Goal: Complete application form

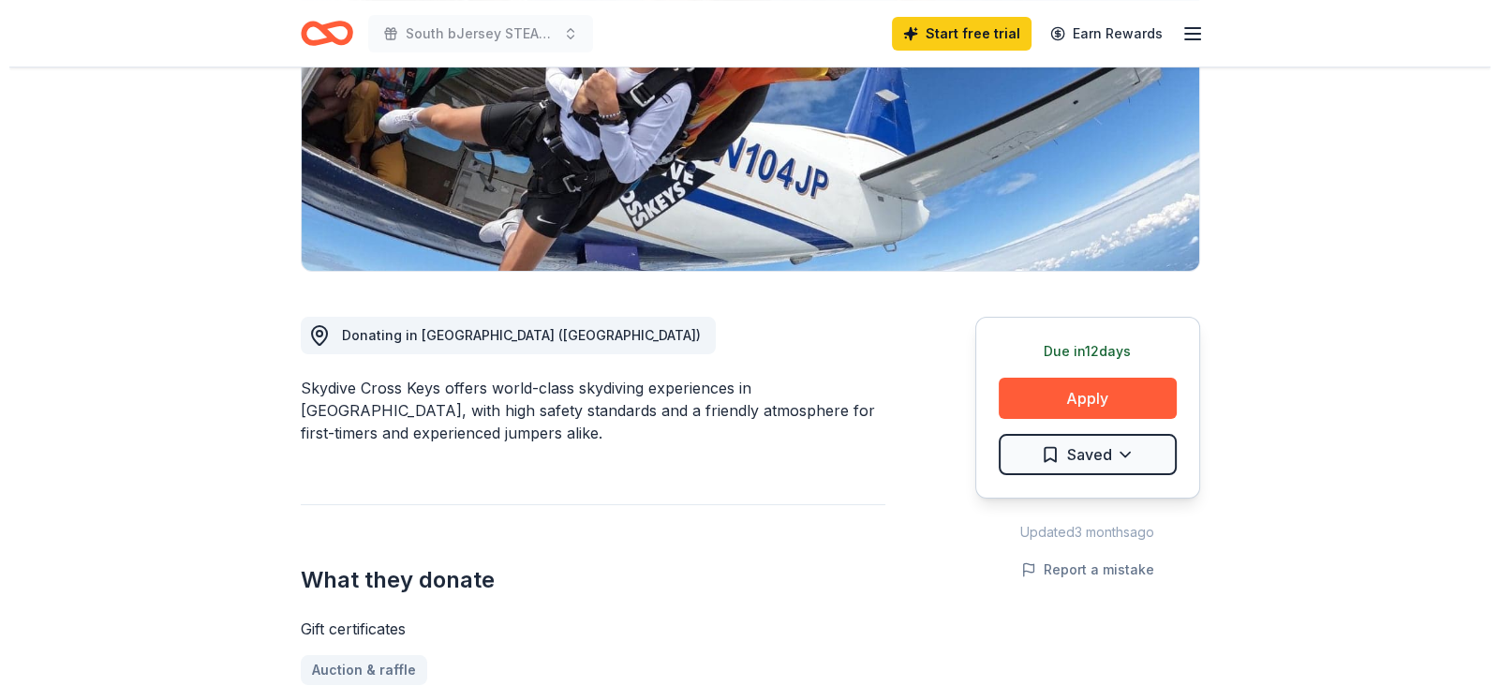
scroll to position [351, 0]
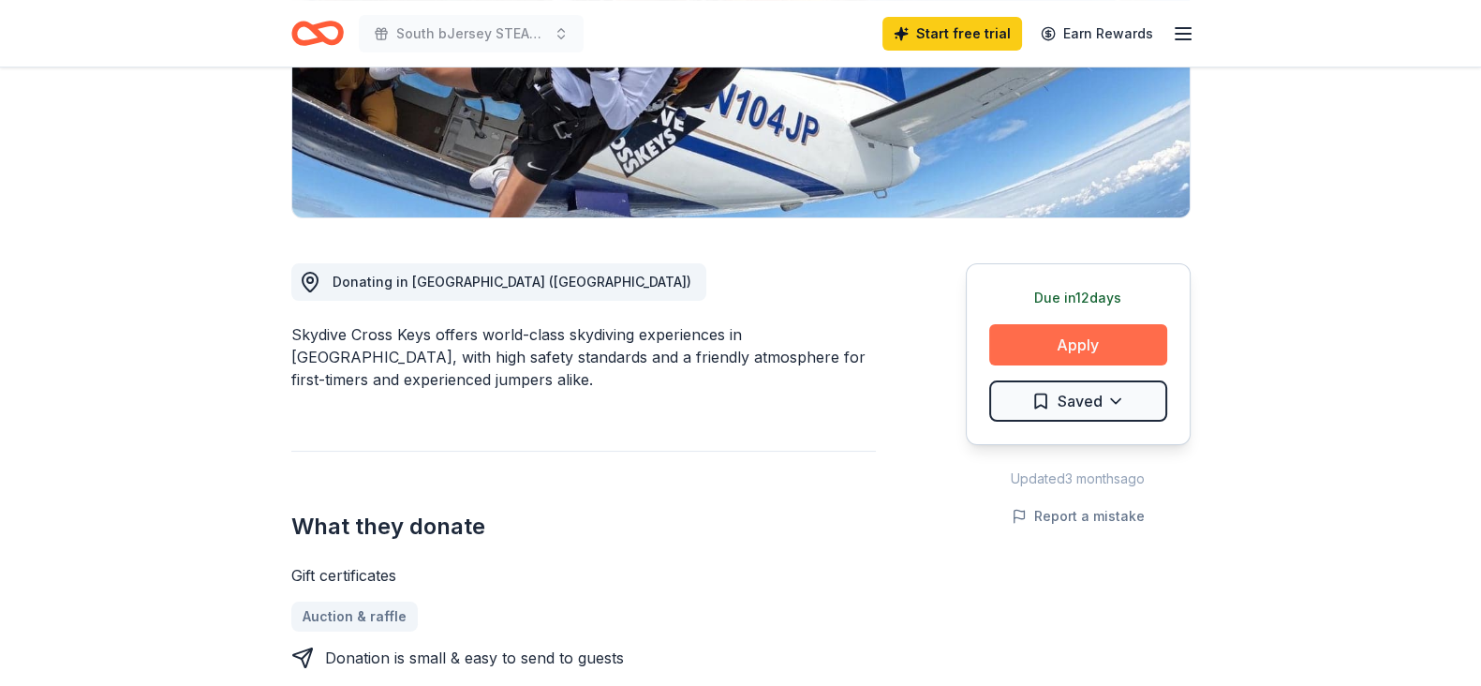
click at [1054, 351] on button "Apply" at bounding box center [1078, 344] width 178 height 41
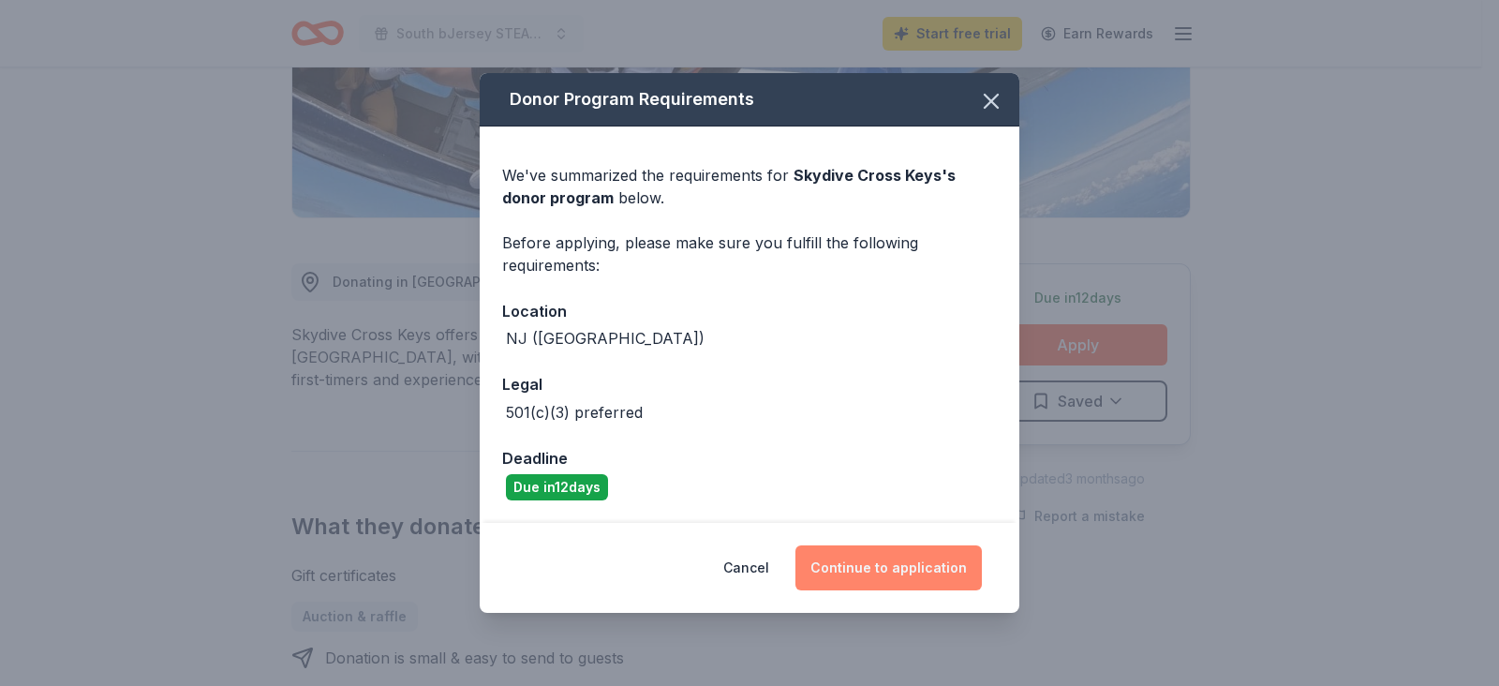
click at [913, 563] on button "Continue to application" at bounding box center [888, 567] width 186 height 45
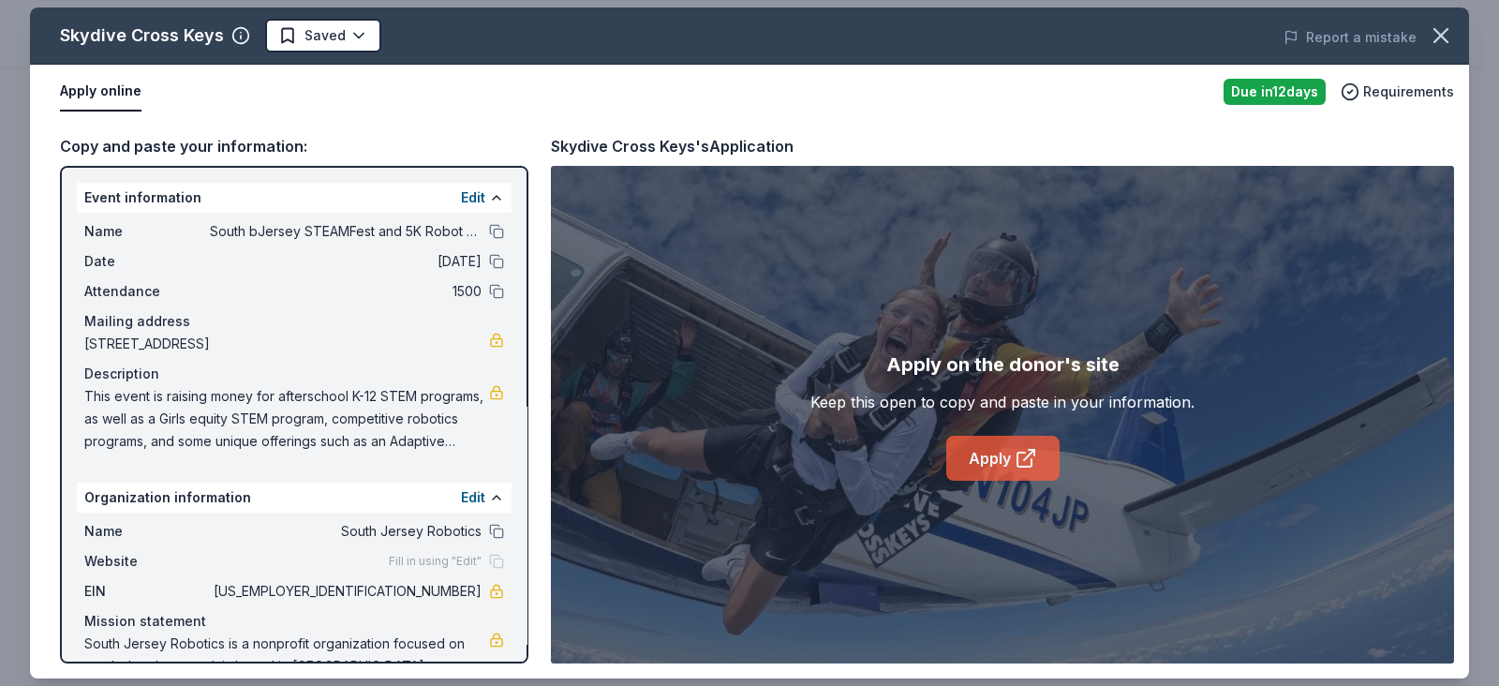
click at [995, 456] on link "Apply" at bounding box center [1002, 458] width 113 height 45
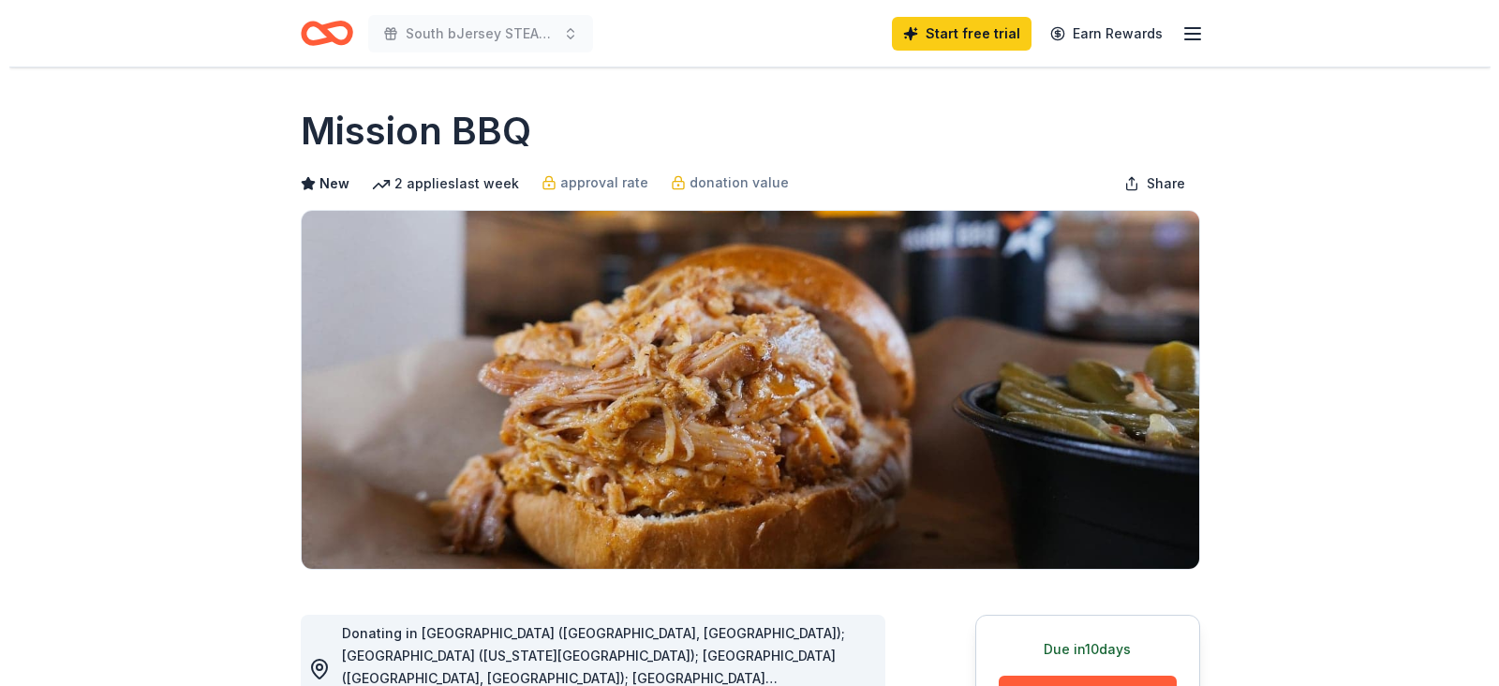
scroll to position [351, 0]
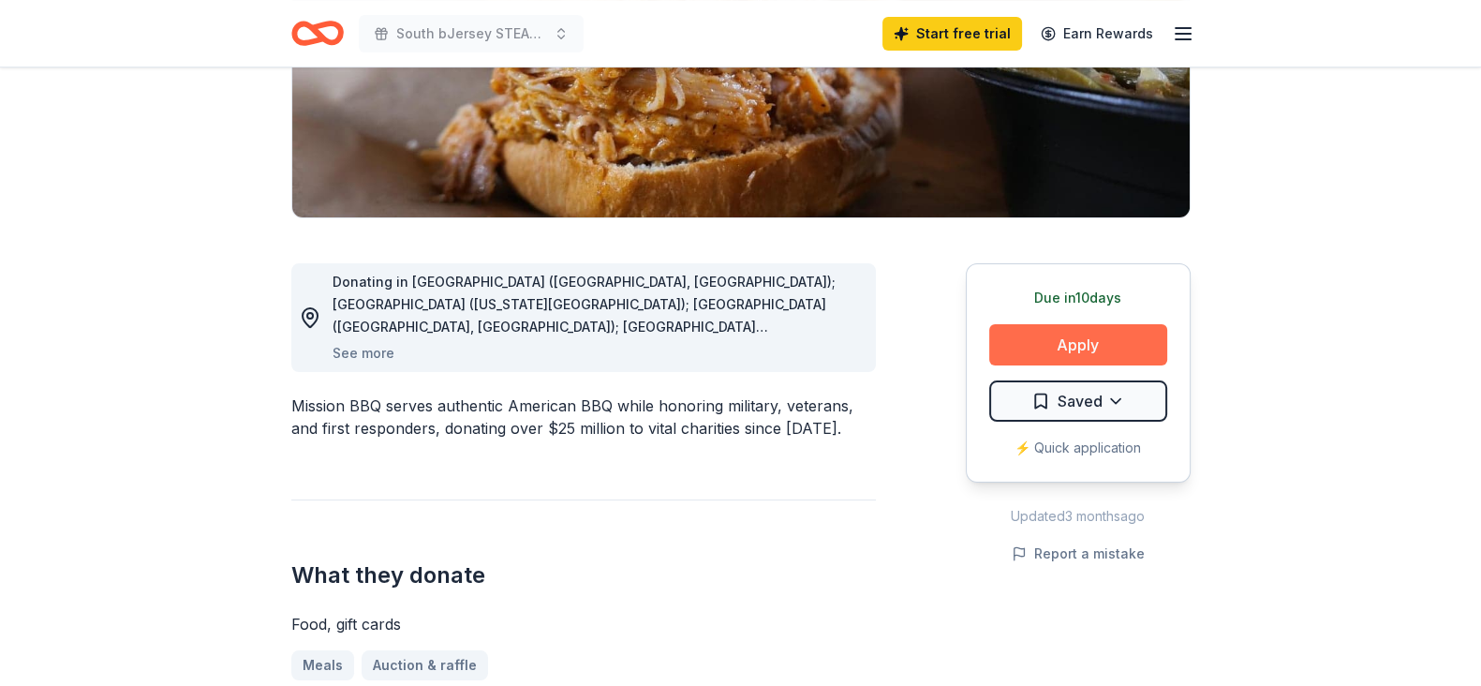
click at [1100, 349] on button "Apply" at bounding box center [1078, 344] width 178 height 41
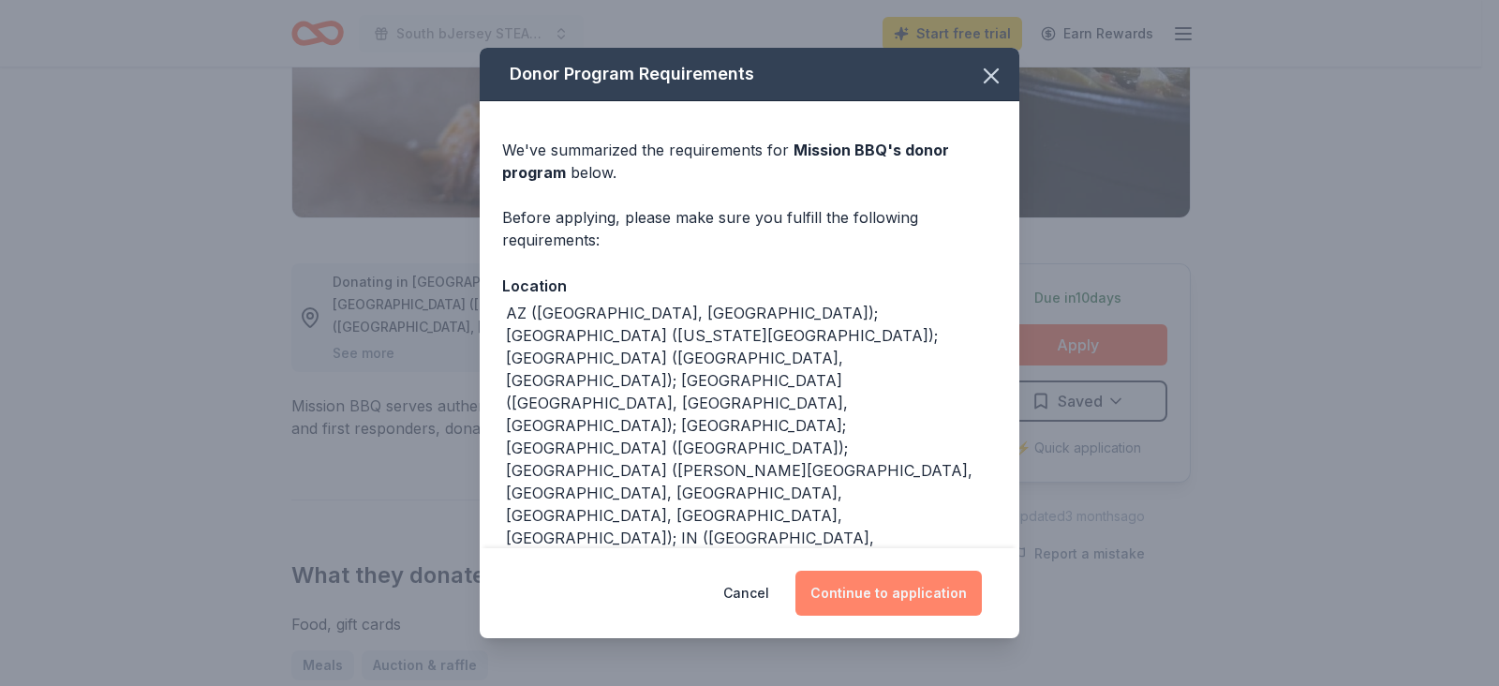
click at [899, 598] on button "Continue to application" at bounding box center [888, 592] width 186 height 45
